Goal: Task Accomplishment & Management: Use online tool/utility

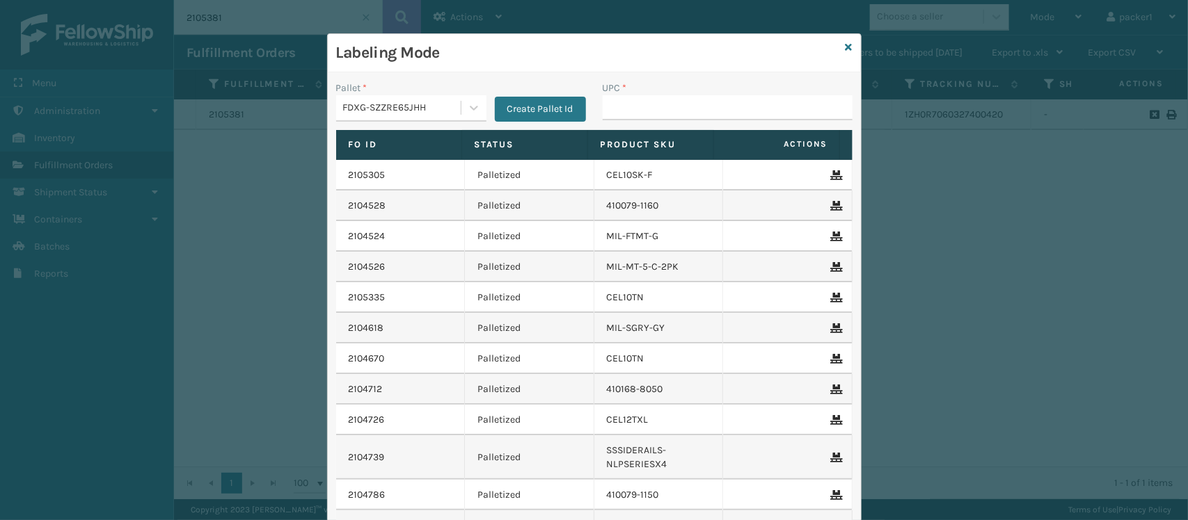
drag, startPoint x: 0, startPoint y: 0, endPoint x: 630, endPoint y: 103, distance: 638.7
click at [630, 103] on input "UPC *" at bounding box center [727, 107] width 250 height 25
type input "410168-8030"
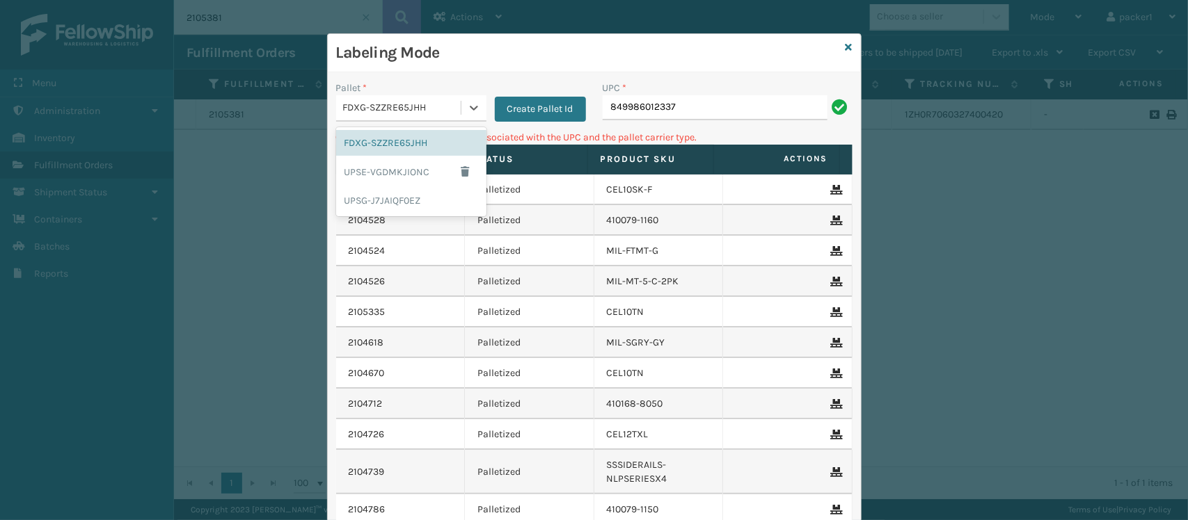
click at [379, 117] on div "FDXG-SZZRE65JHH" at bounding box center [398, 108] width 125 height 23
click at [365, 198] on div "UPSG-J7JAIQF0EZ" at bounding box center [411, 201] width 150 height 26
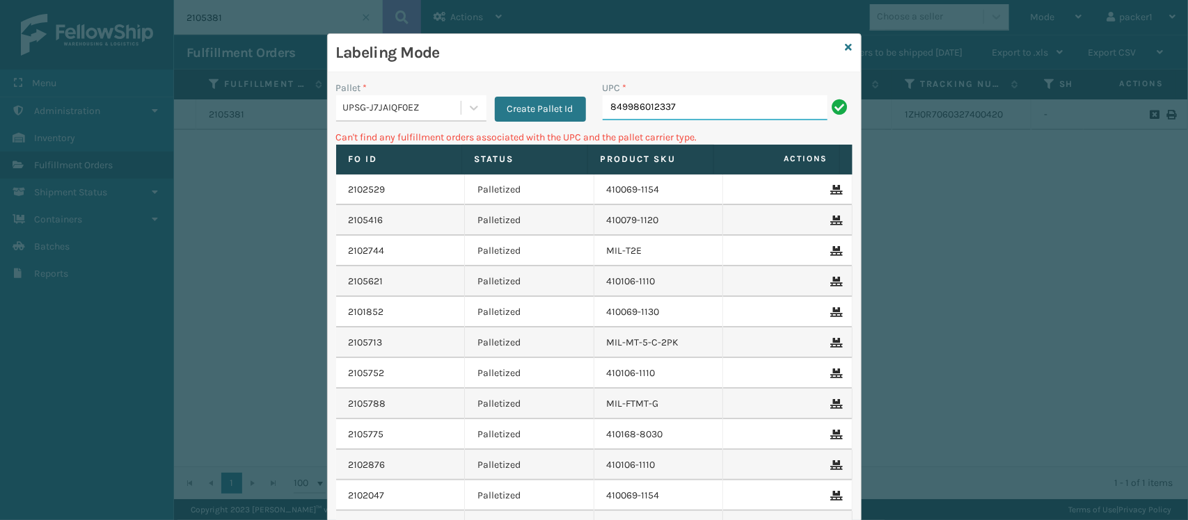
click at [700, 109] on input "849986012337" at bounding box center [714, 107] width 225 height 25
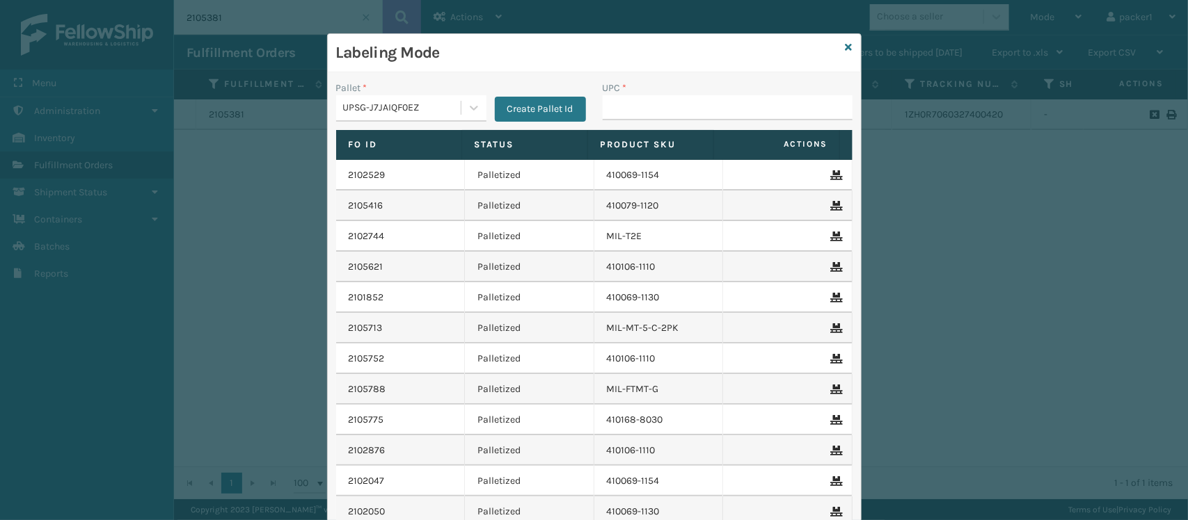
click at [397, 127] on div "Pallet * UPSG-J7JAIQF0EZ Create Pallet Id" at bounding box center [461, 105] width 266 height 49
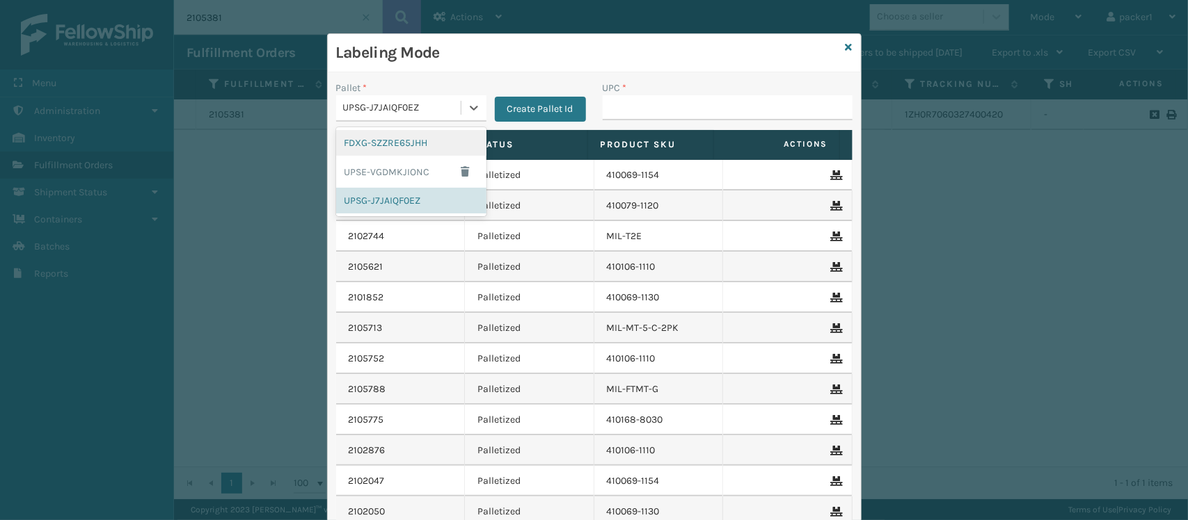
click at [393, 119] on div "UPSG-J7JAIQF0EZ" at bounding box center [398, 108] width 125 height 23
click at [376, 153] on div "FDXG-SZZRE65JHH" at bounding box center [411, 143] width 150 height 26
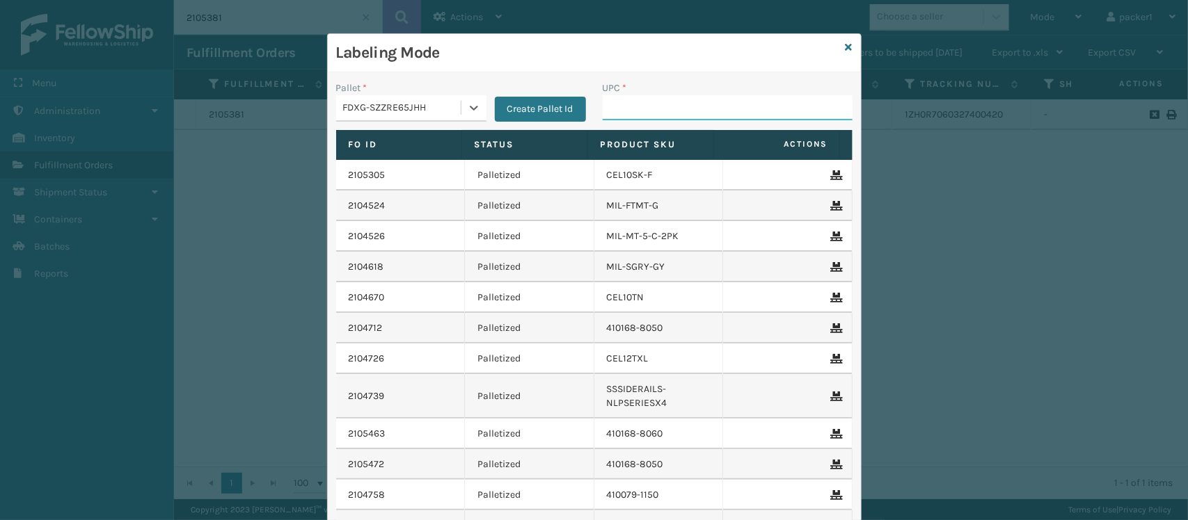
click at [625, 102] on input "UPC *" at bounding box center [727, 107] width 250 height 25
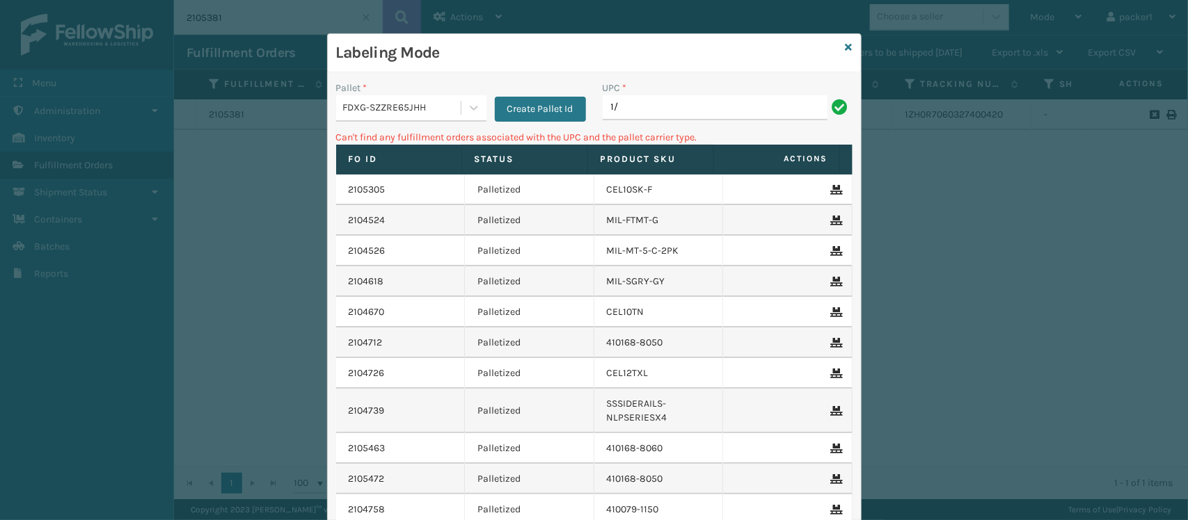
type input "1"
